Goal: Communication & Community: Answer question/provide support

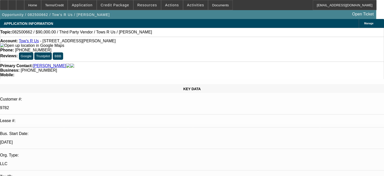
select select "0"
select select "2"
select select "0.1"
select select "1"
select select "2"
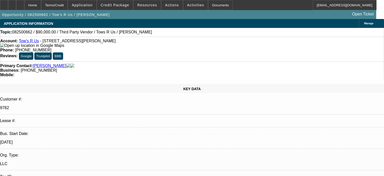
select select "4"
radio input "true"
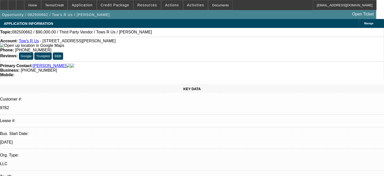
type textarea "GOOD PAYING CUSTOMER, ALL DEALS HAVE NOW BEEN PAID OFF, NO ISSUES FOUND.."
radio input "false"
radio input "true"
